Goal: Find specific page/section: Find specific page/section

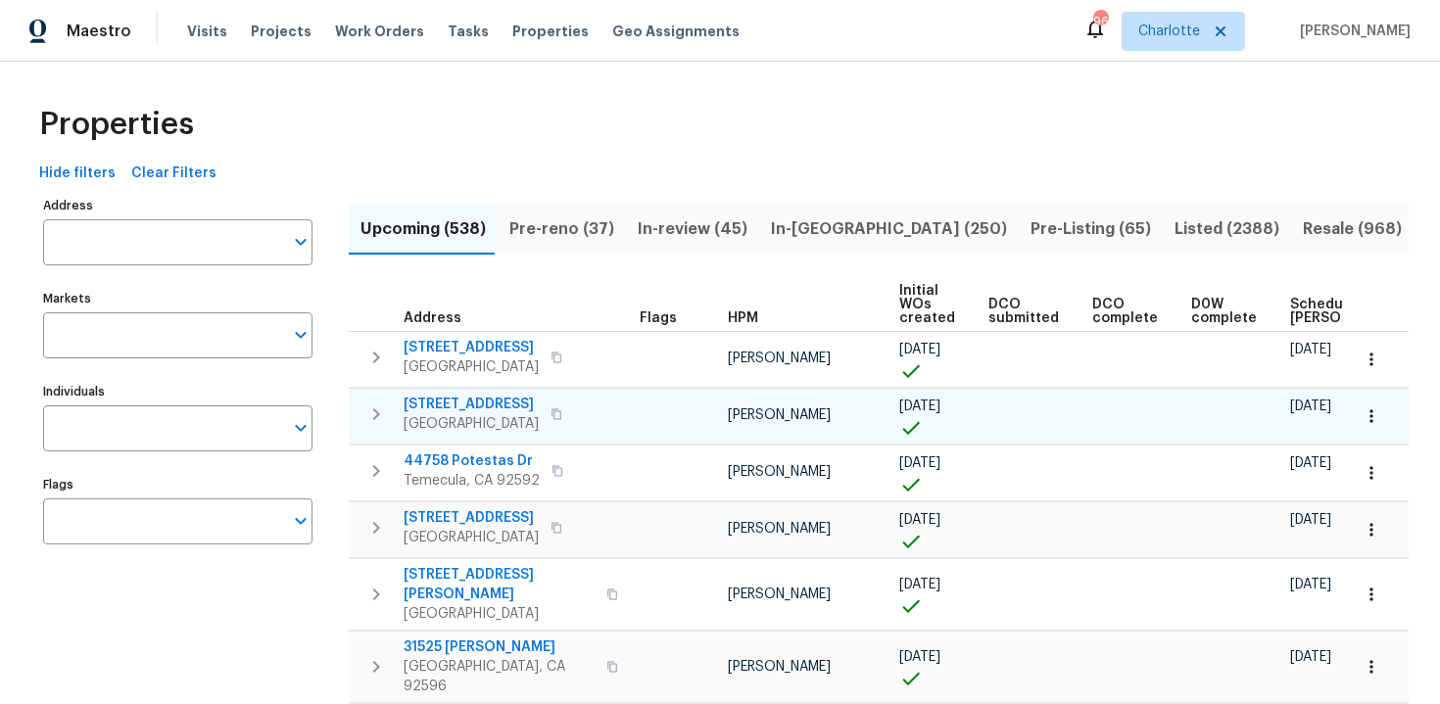
scroll to position [0, 207]
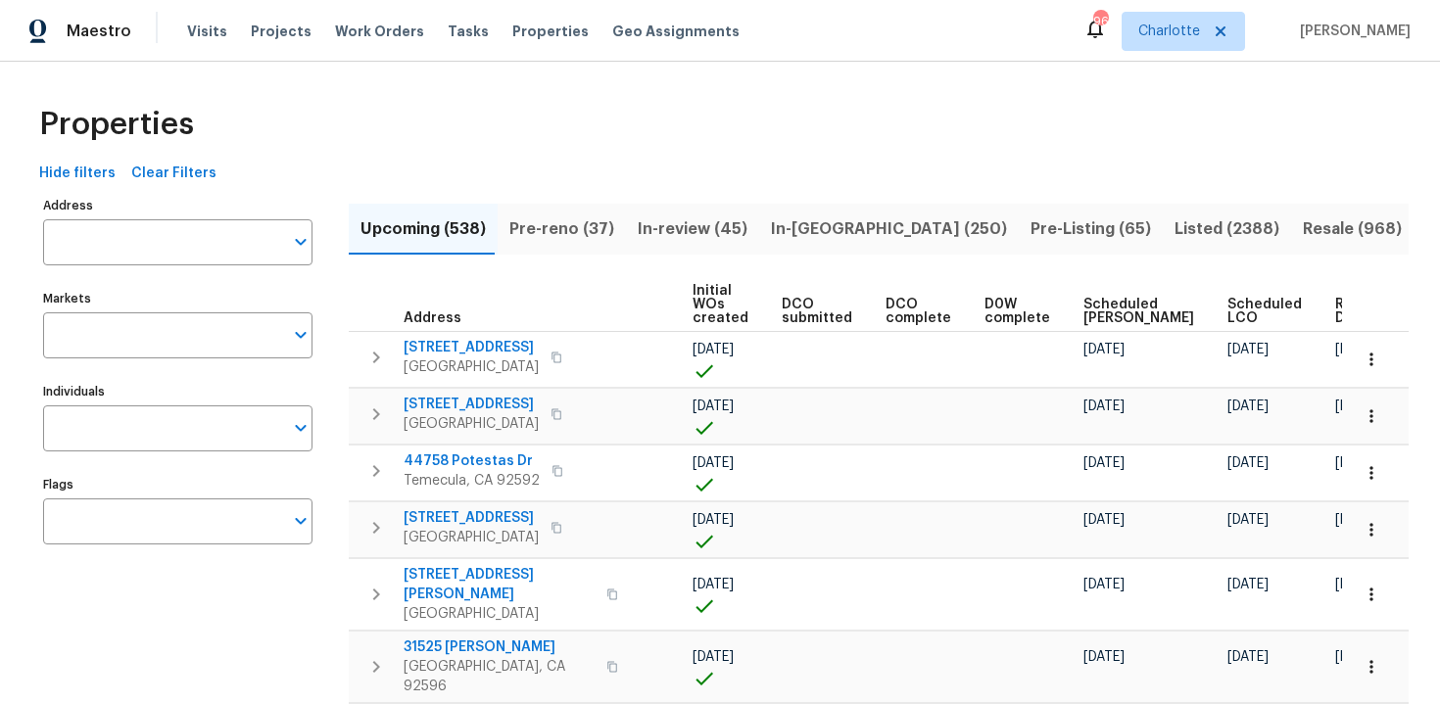
click at [1335, 310] on span "Ready Date" at bounding box center [1356, 311] width 43 height 27
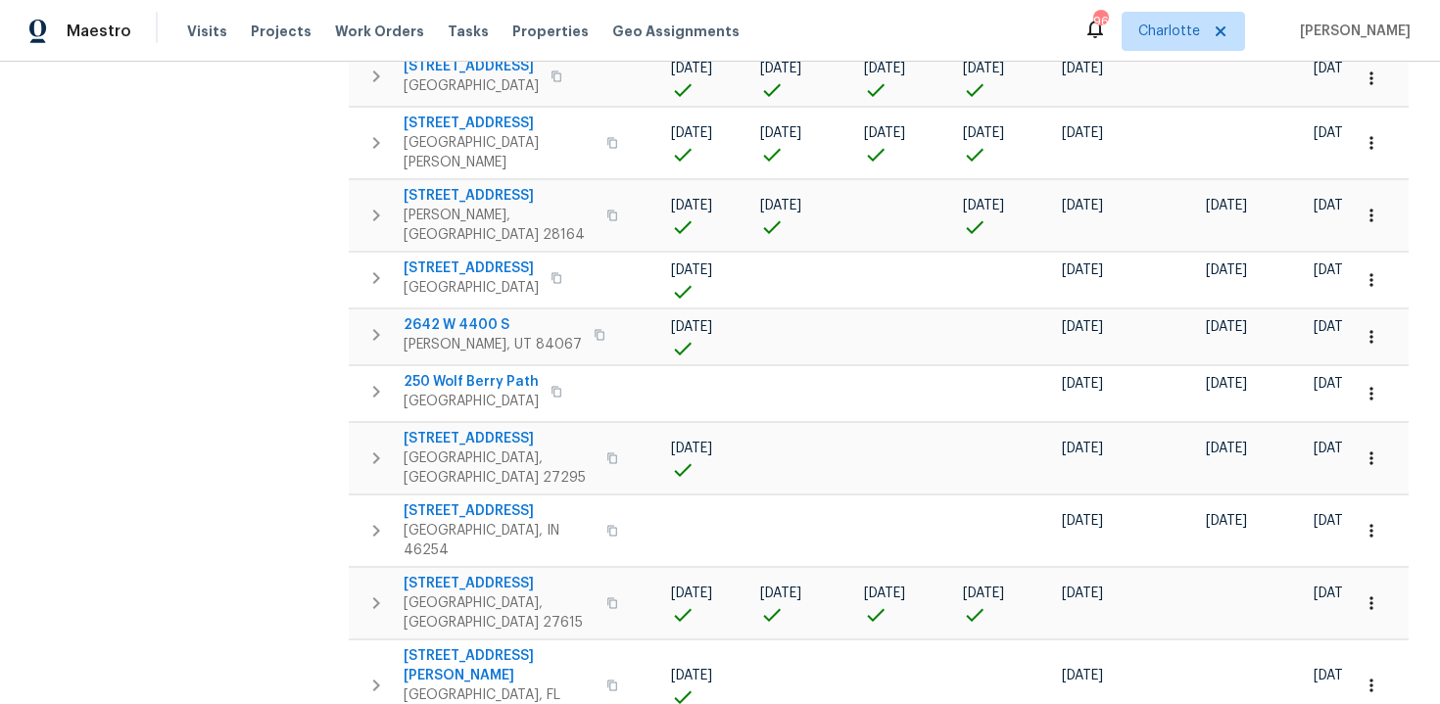
scroll to position [1126, 0]
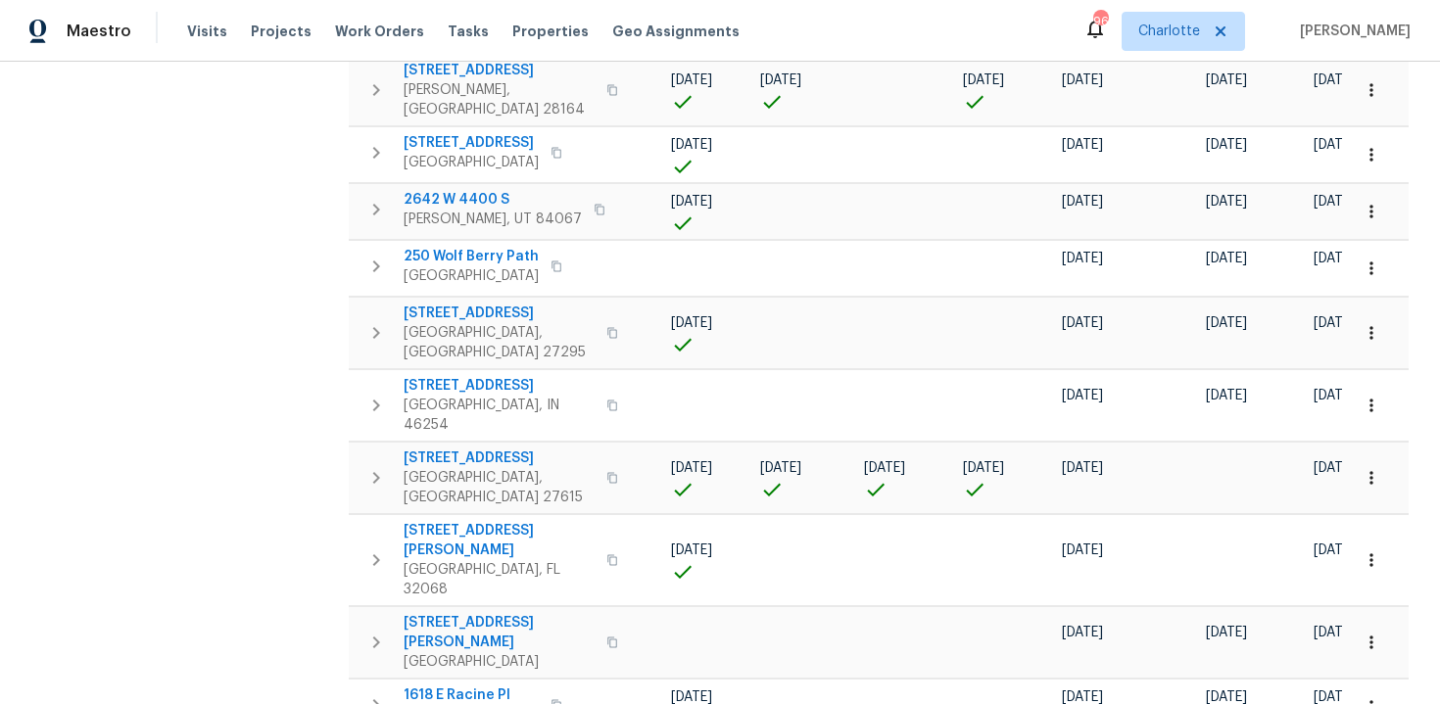
click at [1386, 661] on body "Maestro Visits Projects Work Orders Tasks Properties Geo Assignments 96 [PERSON…" at bounding box center [720, 352] width 1440 height 704
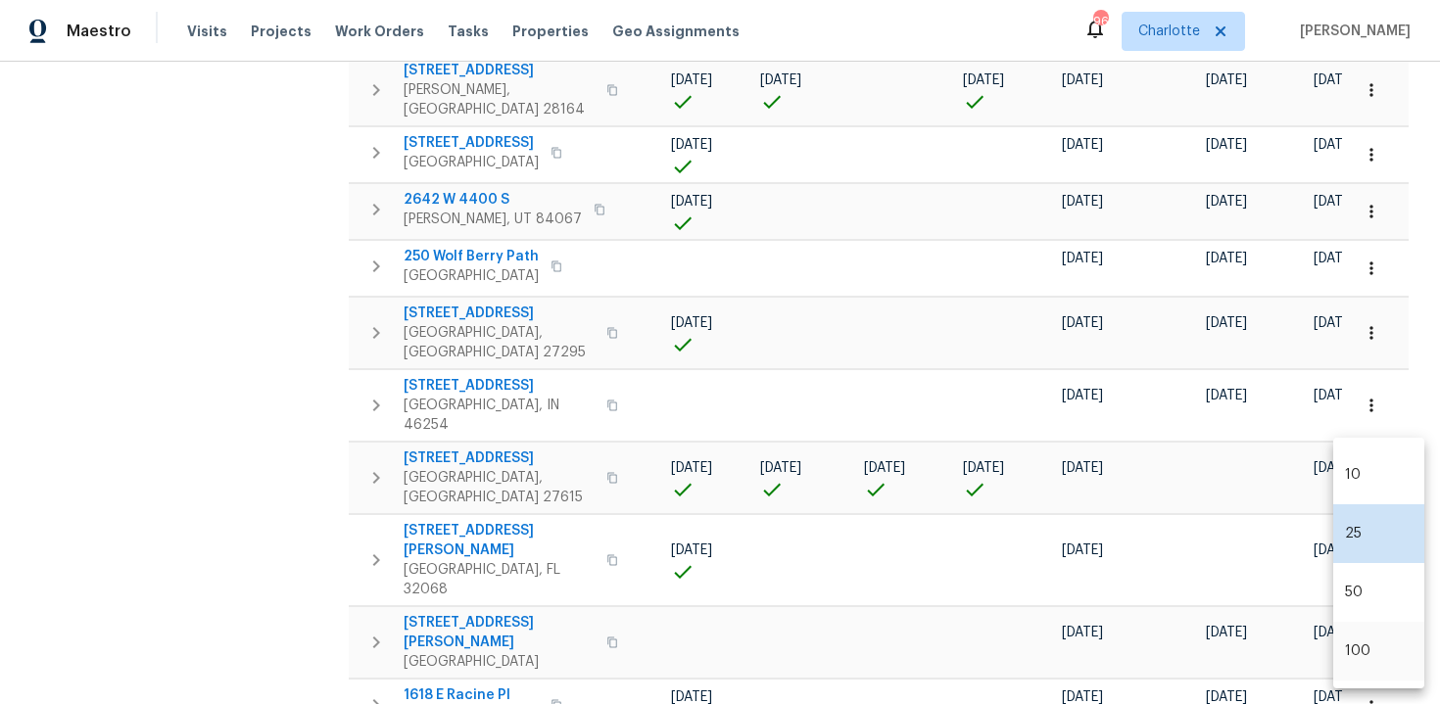
click at [1369, 648] on li "100" at bounding box center [1378, 651] width 91 height 59
type input "100"
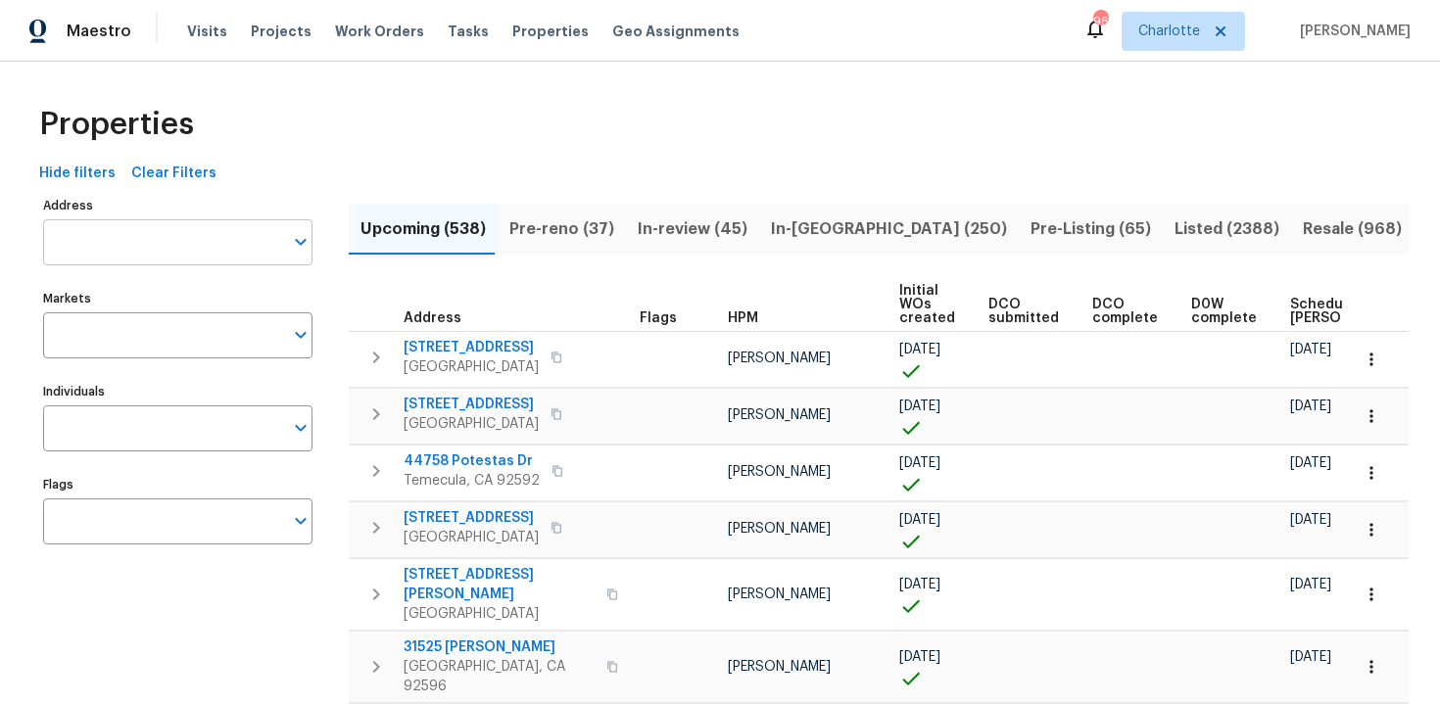
click at [168, 253] on input "Address" at bounding box center [163, 242] width 240 height 46
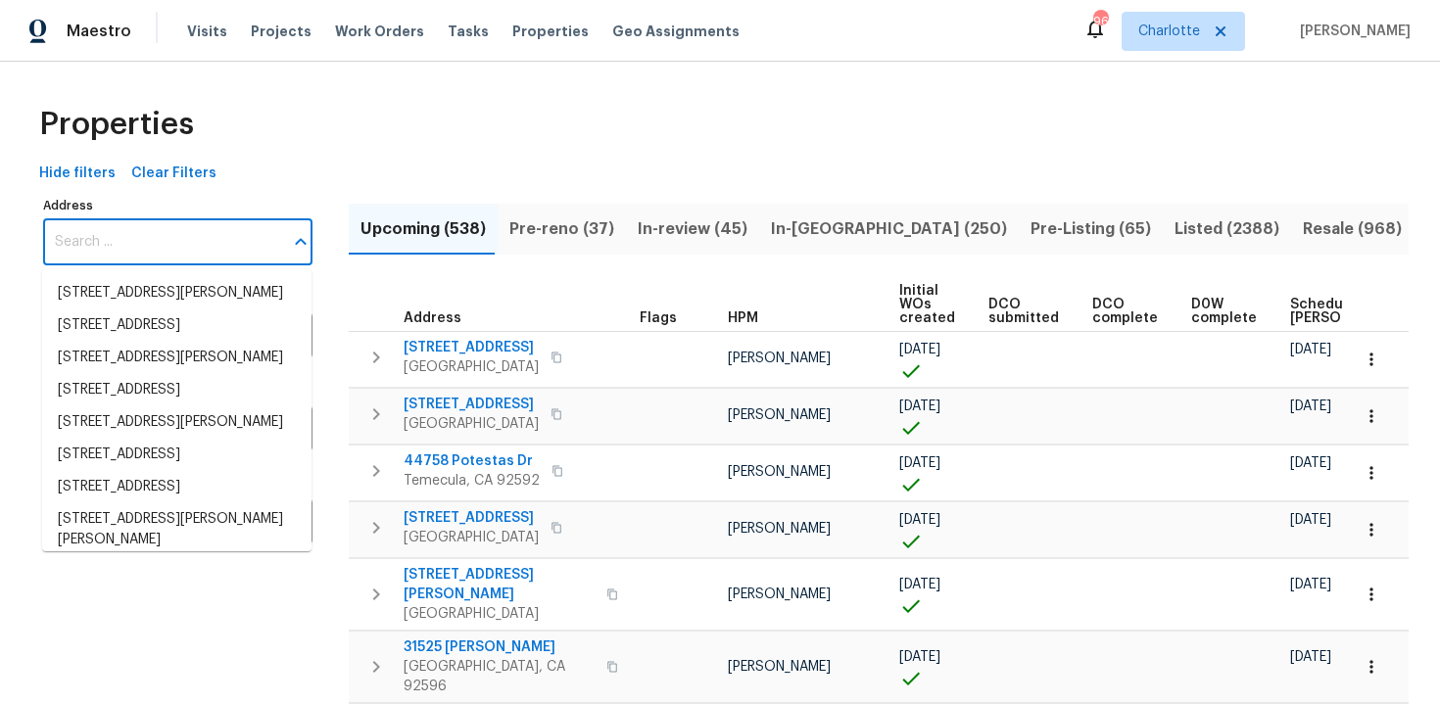
paste input "[STREET_ADDRESS]"
type input "[STREET_ADDRESS]"
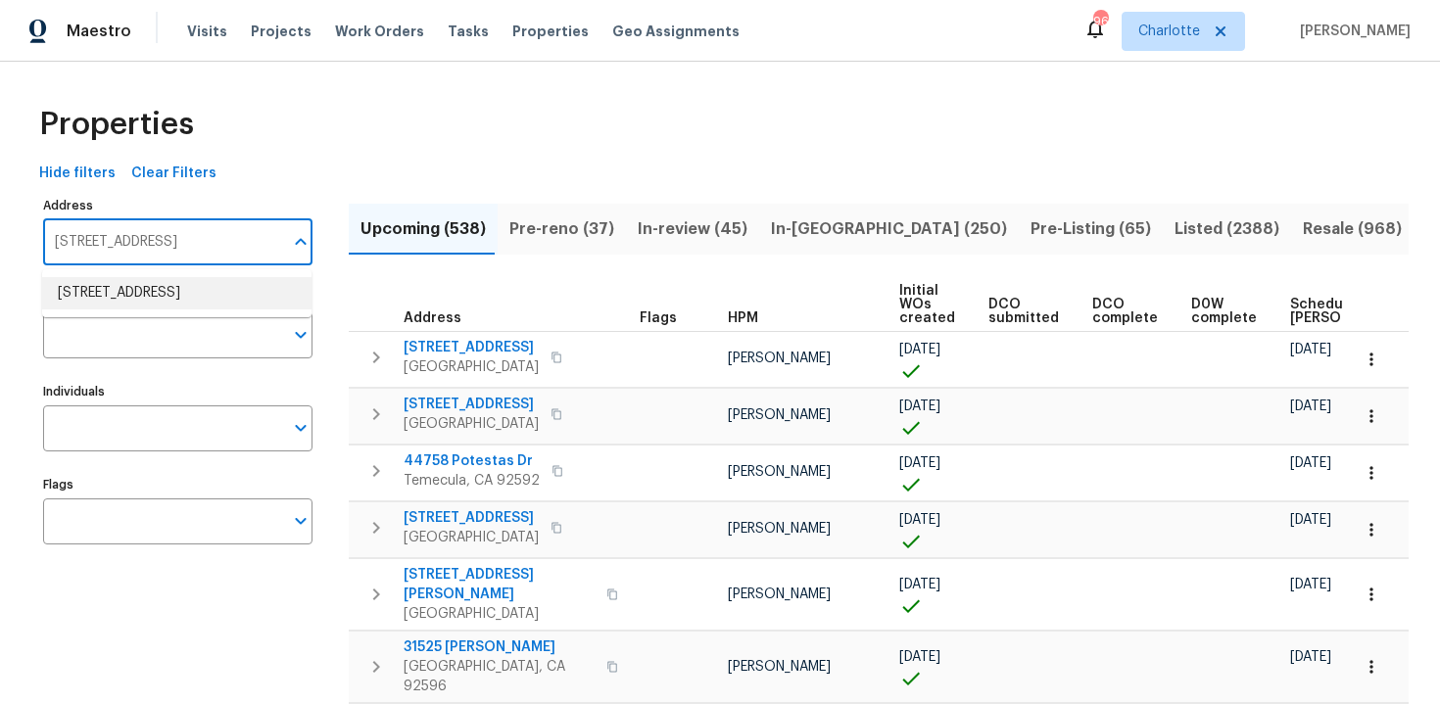
click at [169, 293] on li "[STREET_ADDRESS]" at bounding box center [176, 293] width 269 height 32
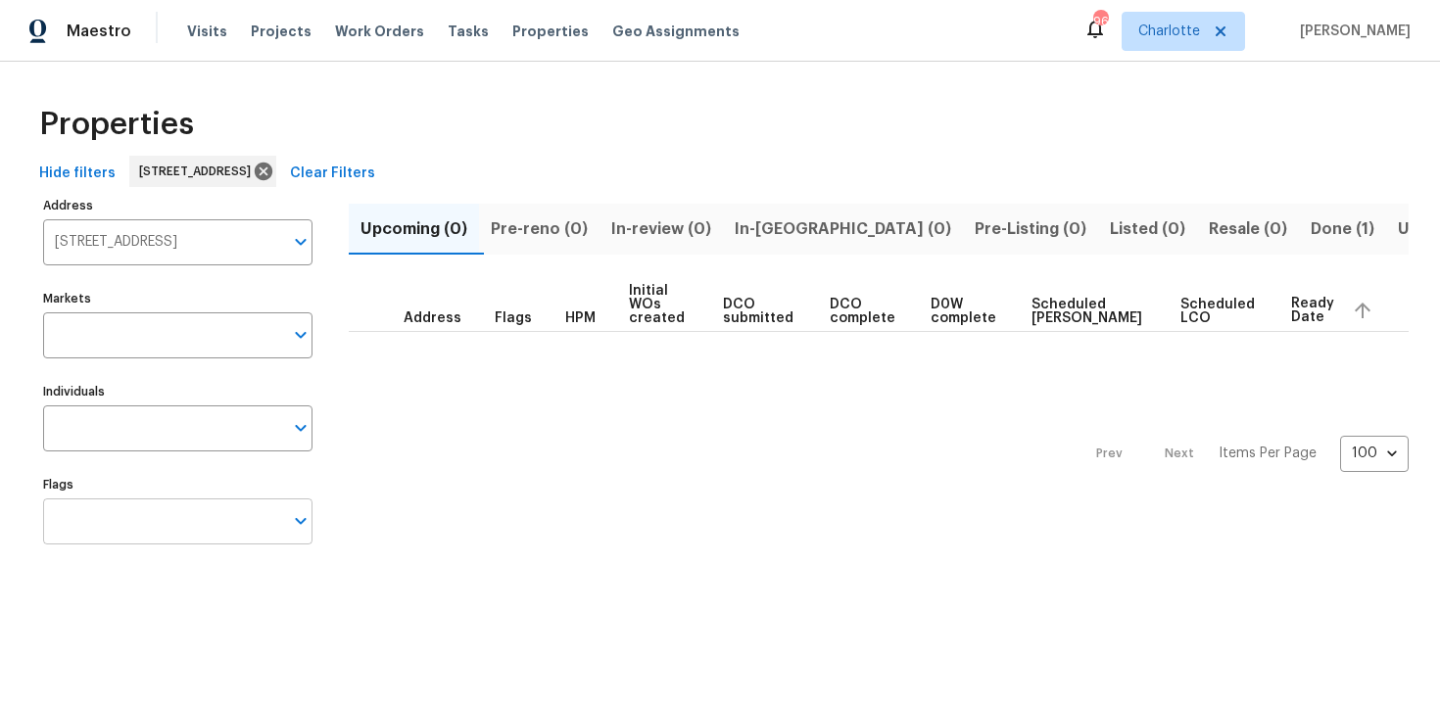
click at [171, 523] on input "Flags" at bounding box center [163, 522] width 240 height 46
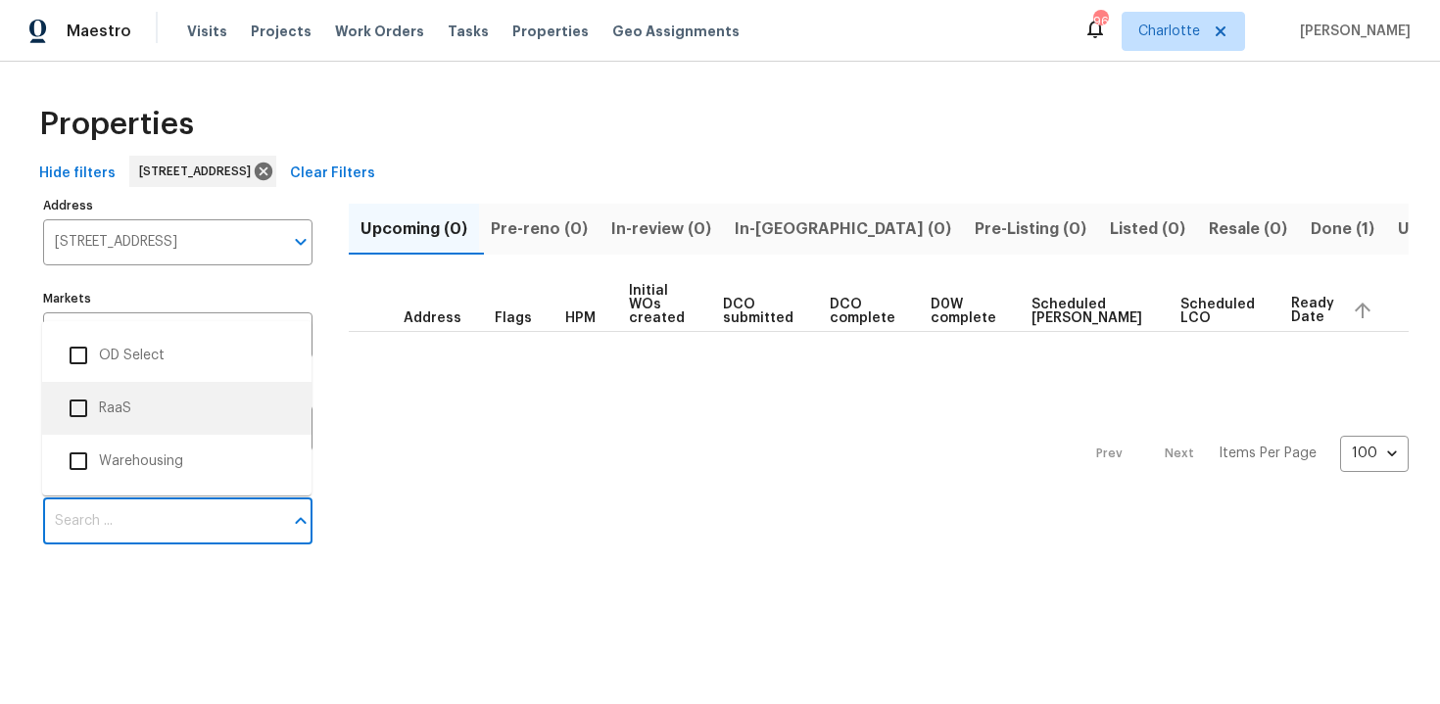
click at [172, 420] on li "RaaS" at bounding box center [177, 408] width 238 height 41
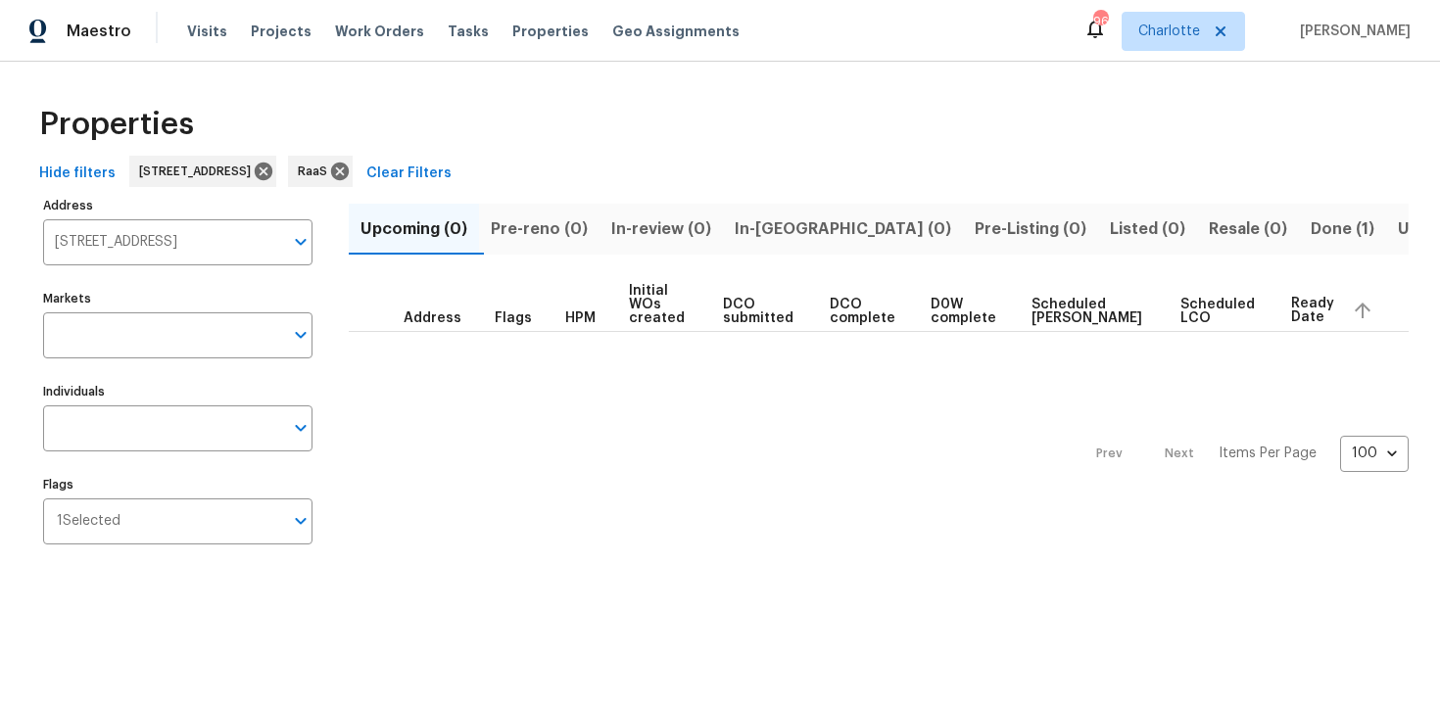
click at [1311, 223] on span "Done (1)" at bounding box center [1343, 229] width 64 height 27
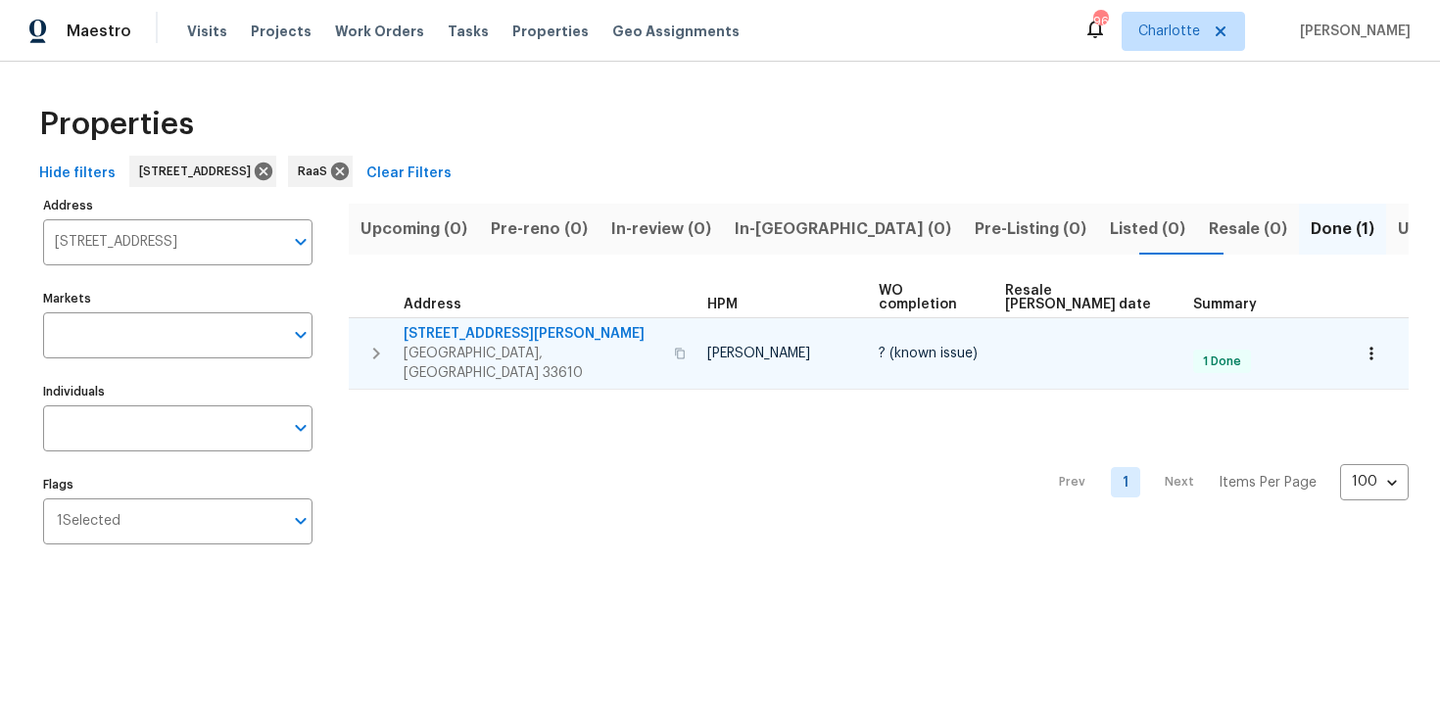
click at [580, 324] on div "[STREET_ADDRESS]" at bounding box center [548, 353] width 288 height 59
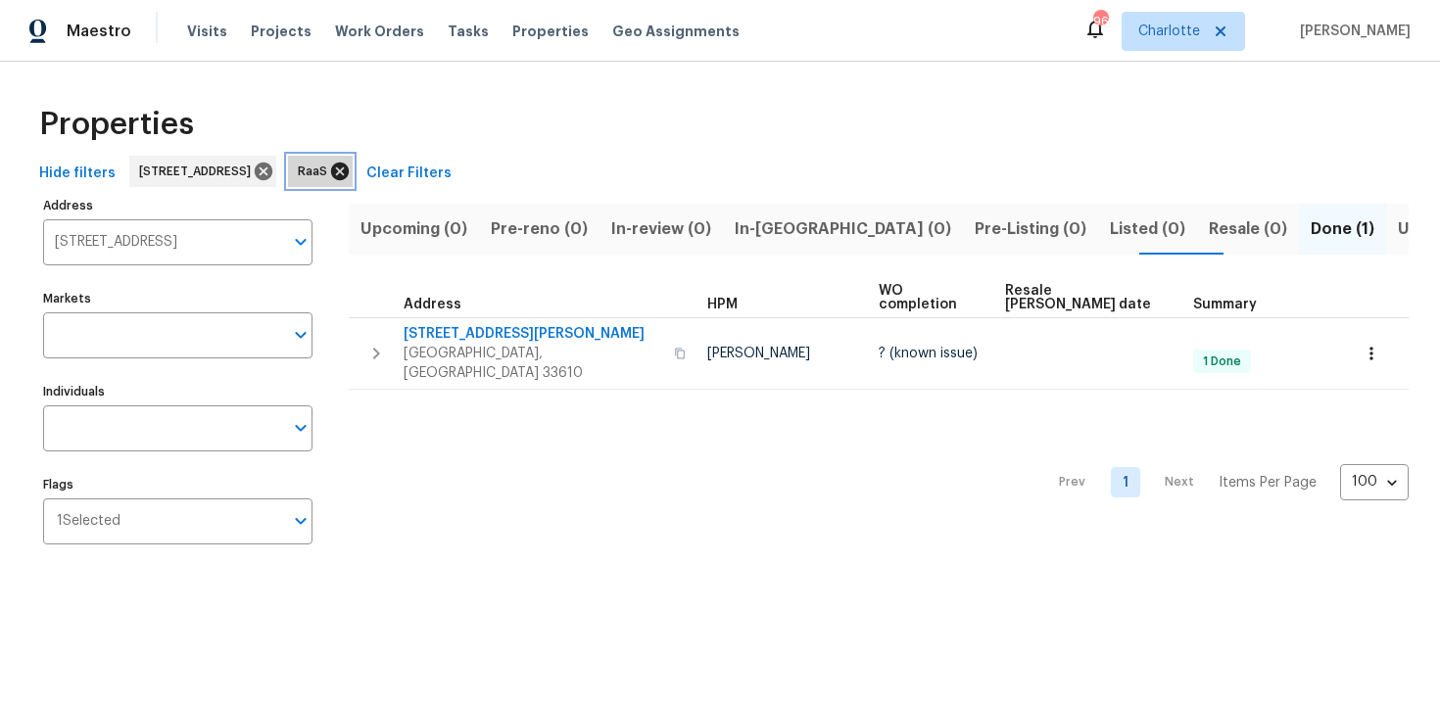
click at [351, 175] on icon at bounding box center [340, 172] width 22 height 22
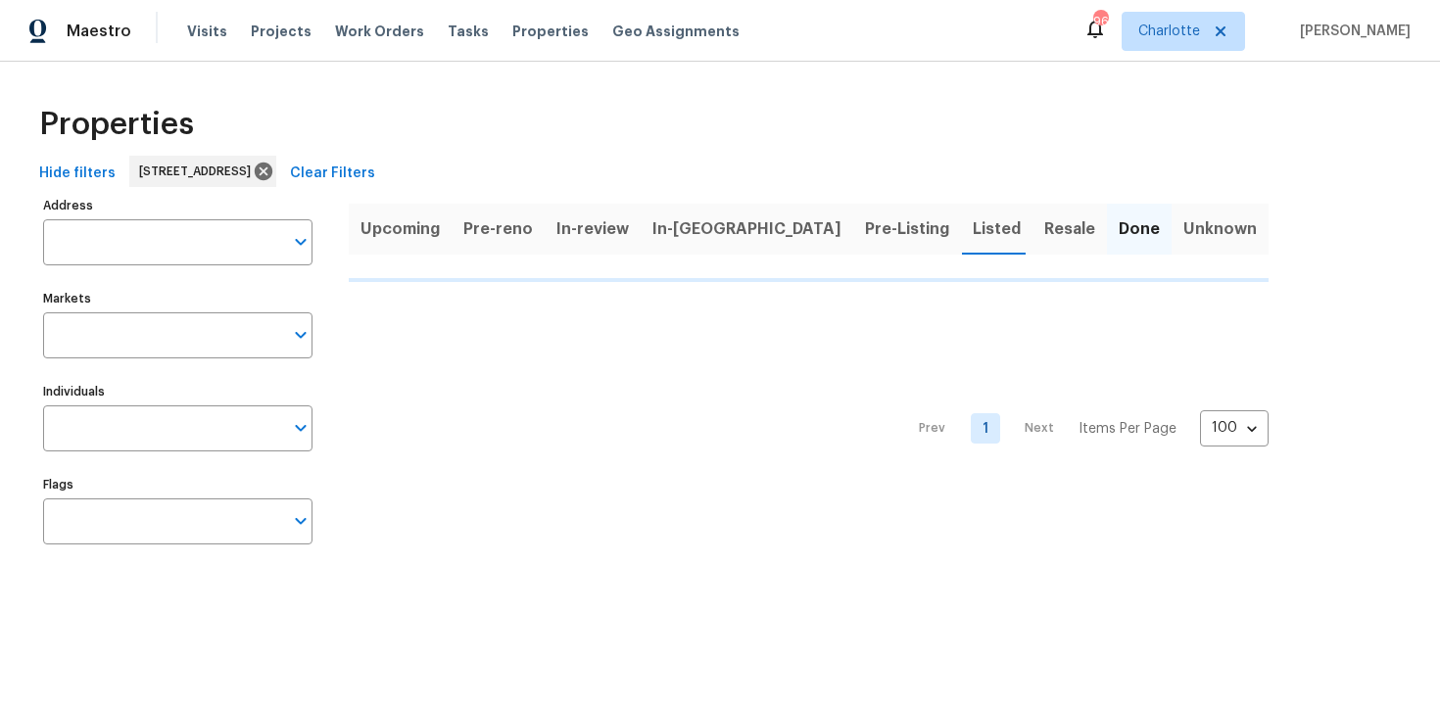
type input "[STREET_ADDRESS]"
click at [274, 175] on icon at bounding box center [264, 172] width 22 height 22
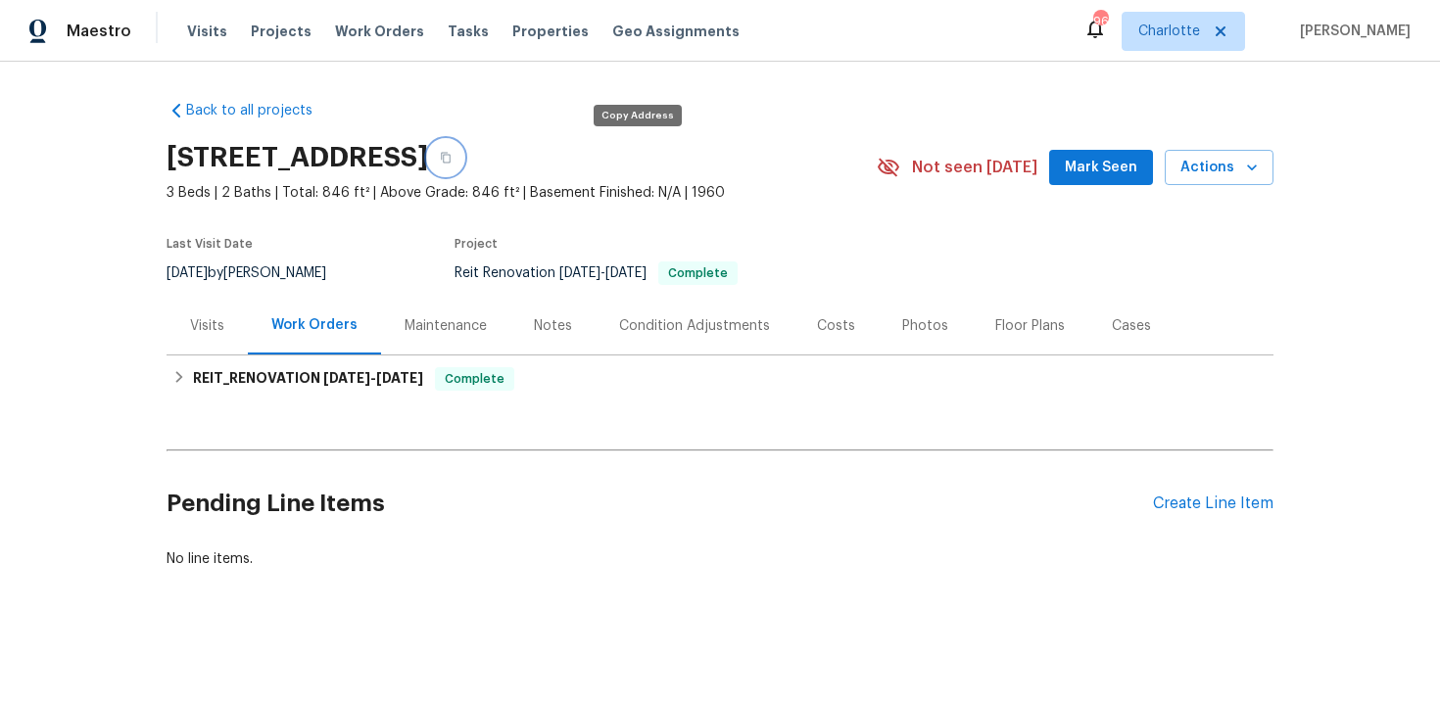
click at [451, 155] on icon "button" at bounding box center [446, 158] width 10 height 11
